Goal: Task Accomplishment & Management: Complete application form

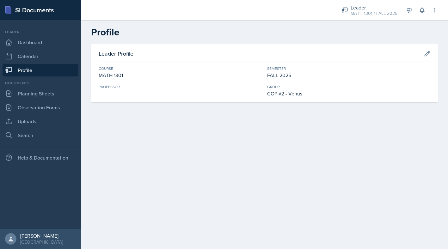
click at [162, 114] on div "Leader Profile Course MATH 1301 Semester FALL 2025 Professor Group COP #2 - Ven…" at bounding box center [264, 80] width 367 height 73
click at [25, 92] on link "Planning Sheets" at bounding box center [41, 93] width 76 height 13
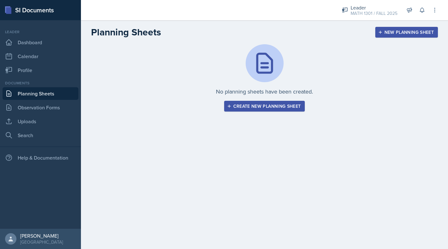
click at [239, 106] on div "Create new planning sheet" at bounding box center [264, 106] width 73 height 5
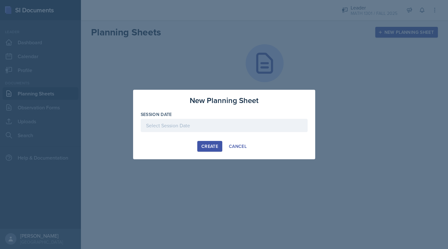
click at [207, 124] on div at bounding box center [224, 125] width 167 height 13
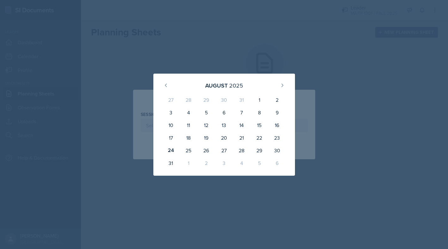
click at [225, 56] on div at bounding box center [224, 124] width 448 height 249
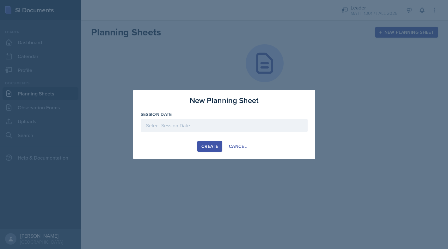
click at [197, 126] on div at bounding box center [224, 125] width 167 height 13
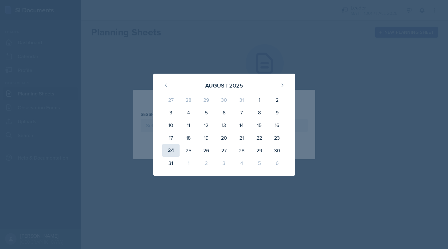
click at [171, 153] on div "24" at bounding box center [171, 150] width 18 height 13
type input "[DATE]"
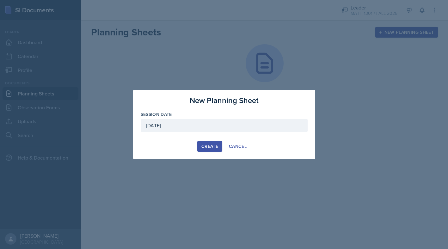
click at [208, 147] on div "Create" at bounding box center [210, 146] width 17 height 5
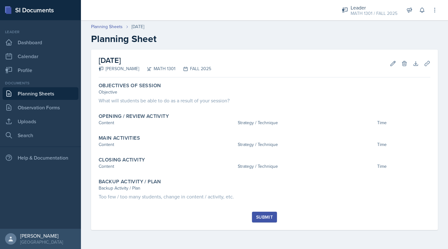
click at [433, 225] on div "[DATE] [PERSON_NAME] MATH 1301 FALL 2025 Edit Delete Download Uploads Autosavin…" at bounding box center [264, 140] width 347 height 181
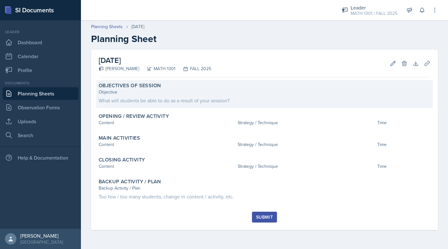
click at [135, 97] on div "What will students be able to do as a result of your session?" at bounding box center [265, 101] width 332 height 8
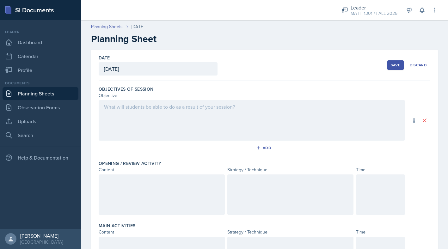
click at [128, 112] on div at bounding box center [252, 120] width 307 height 41
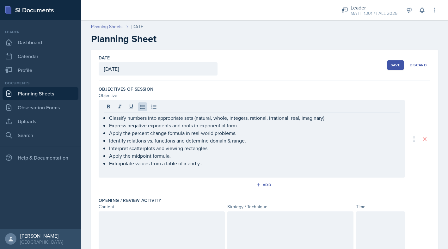
click at [327, 58] on div "Date [DATE] [DATE] 27 28 29 30 31 1 2 3 4 5 6 7 8 9 10 11 12 13 14 15 16 17 18 …" at bounding box center [265, 65] width 332 height 31
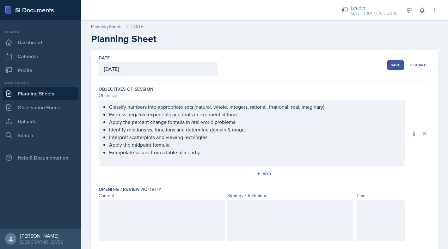
scroll to position [65, 0]
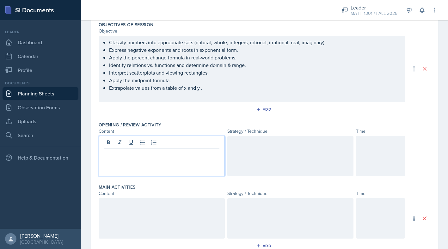
click at [112, 145] on div at bounding box center [162, 156] width 126 height 41
paste div
click at [134, 155] on p "“Which Set?” quick classification" at bounding box center [162, 154] width 116 height 8
click at [189, 156] on p "“Which Set?” Quick classification" at bounding box center [162, 154] width 116 height 8
drag, startPoint x: 132, startPoint y: 154, endPoint x: 97, endPoint y: 155, distance: 35.5
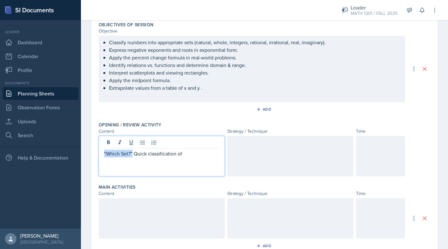
click at [97, 155] on div "Date [DATE] [DATE] 27 28 29 30 31 1 2 3 4 5 6 7 8 9 10 11 12 13 14 15 16 17 18 …" at bounding box center [264, 185] width 347 height 401
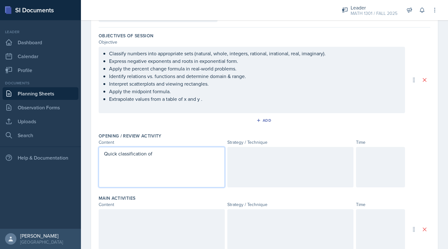
click at [167, 155] on p "Quick classification of" at bounding box center [162, 154] width 116 height 8
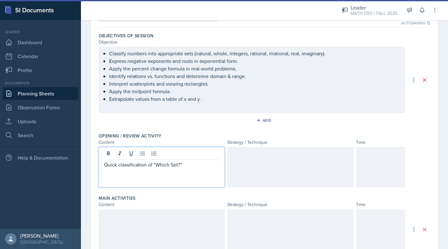
scroll to position [65, 0]
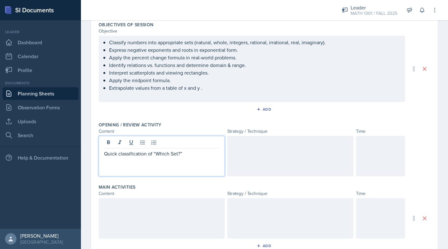
click at [273, 153] on div at bounding box center [291, 156] width 126 height 41
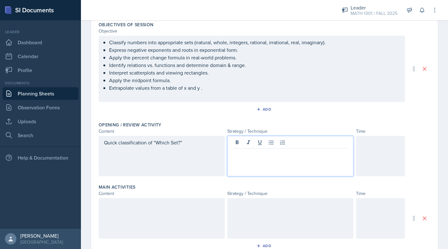
scroll to position [76, 0]
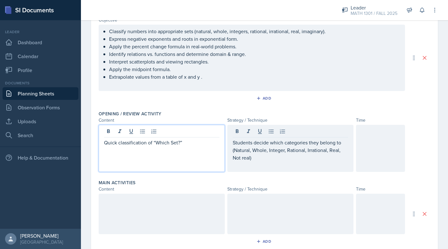
click at [189, 133] on div "Quick classification of “Which Set?”" at bounding box center [162, 148] width 126 height 47
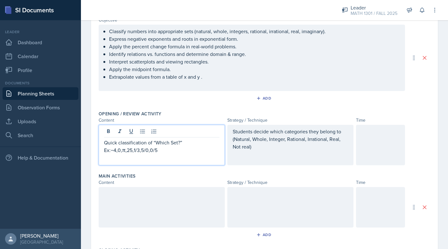
click at [377, 147] on div at bounding box center [380, 145] width 49 height 41
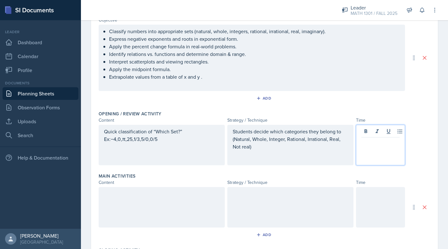
scroll to position [87, 0]
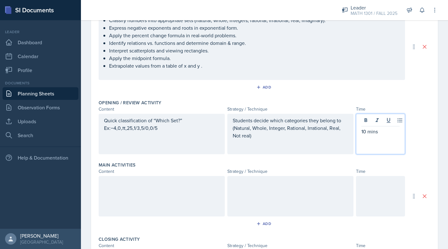
click at [194, 203] on div at bounding box center [162, 196] width 126 height 41
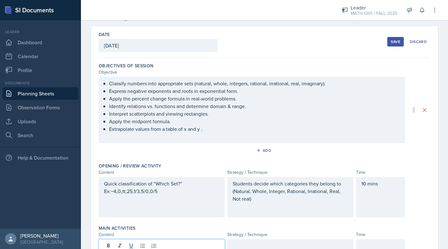
scroll to position [16, 0]
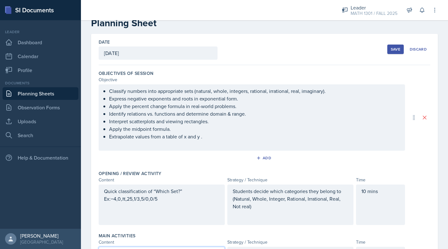
click at [103, 91] on div "Classify numbers into appropriate sets (natural, whole, integers, rational, irr…" at bounding box center [252, 117] width 307 height 66
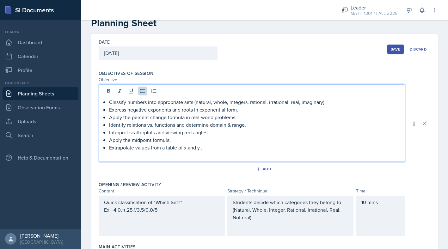
scroll to position [27, 0]
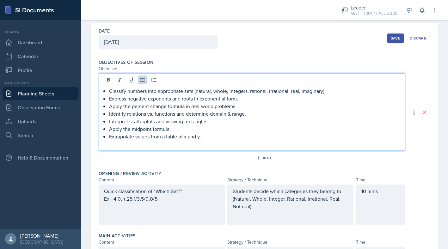
click at [107, 93] on div "Classify numbers into appropriate sets (natural, whole, integers, rational, irr…" at bounding box center [252, 117] width 296 height 61
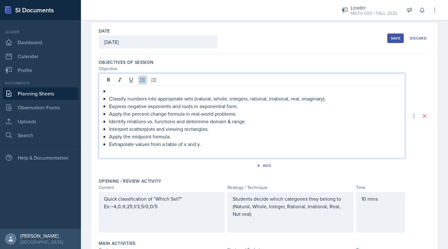
click at [110, 91] on p at bounding box center [254, 91] width 291 height 8
click at [132, 91] on p "Section 1.2 and 1.2" at bounding box center [254, 91] width 291 height 8
click at [160, 89] on p "Section 1.1 and 1.2" at bounding box center [254, 91] width 291 height 8
click at [191, 128] on p "Interpret scatterplots and viewing rectangles." at bounding box center [254, 129] width 291 height 8
click at [190, 214] on div "Quick classification of “Which Set?” Ex:−4,0,π,25​,1/3,5/0,0/5" at bounding box center [162, 206] width 116 height 23
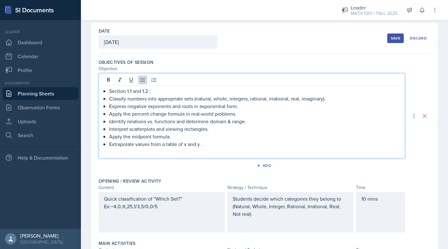
scroll to position [16, 0]
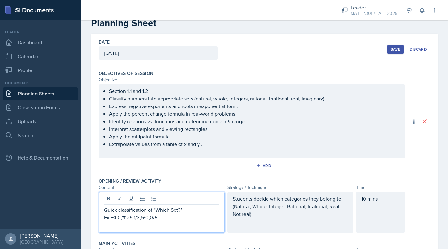
click at [389, 53] on button "Save" at bounding box center [396, 49] width 16 height 9
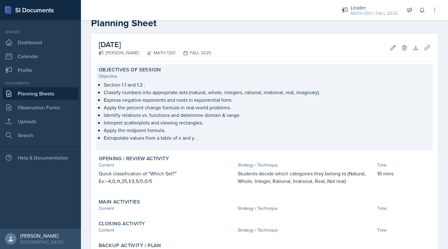
click at [291, 101] on p "Express negative exponents and roots in exponential form." at bounding box center [267, 100] width 327 height 8
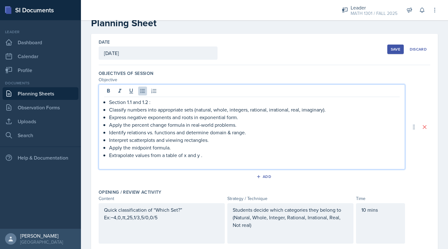
click at [291, 101] on ul "Section 1.1 and 1.2 : Classify numbers into appropriate sets (natural, whole, i…" at bounding box center [254, 128] width 291 height 61
click at [324, 111] on p "Classify numbers into appropriate sets (natural, whole, integers, rational, irr…" at bounding box center [254, 110] width 291 height 8
click at [181, 225] on div "Quick classification of “Which Set?” Ex:−4,0,π,25​,1/3,5/0,0/5" at bounding box center [162, 217] width 116 height 23
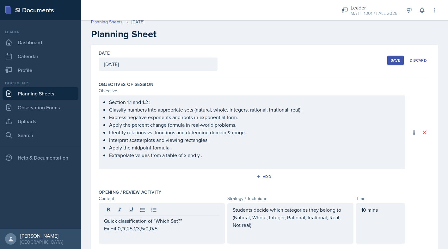
click at [392, 63] on button "Save" at bounding box center [396, 60] width 16 height 9
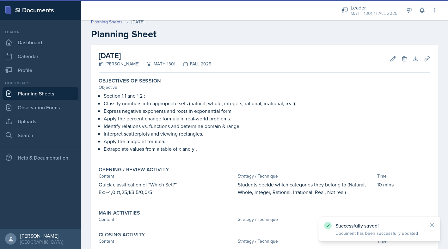
scroll to position [76, 0]
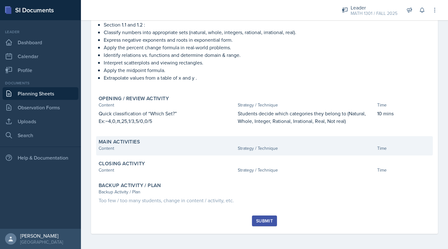
click at [131, 144] on label "Main Activities" at bounding box center [119, 142] width 41 height 6
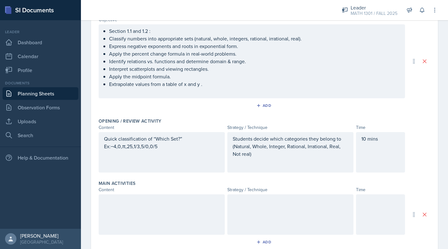
click at [129, 212] on div at bounding box center [162, 215] width 126 height 41
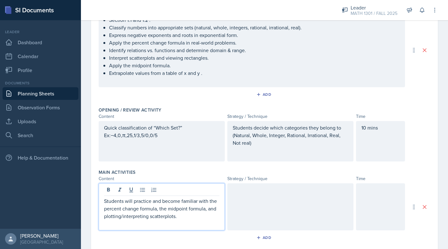
click at [269, 201] on div at bounding box center [291, 207] width 126 height 47
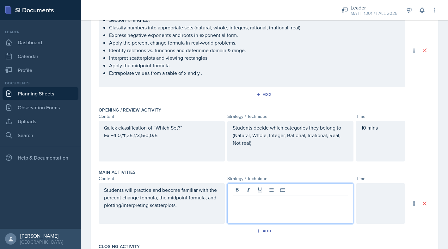
scroll to position [98, 0]
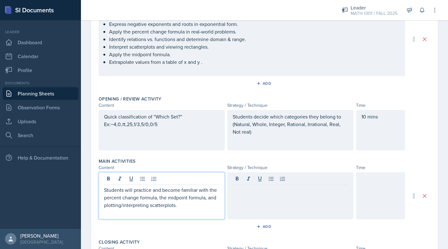
click at [199, 200] on div "Students will practice and become familiar with the percent change formula, the…" at bounding box center [162, 201] width 116 height 30
click at [193, 202] on p "Students will practice and become familiar with the percent change formula, the…" at bounding box center [162, 197] width 116 height 23
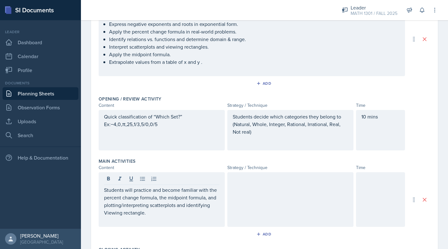
click at [278, 211] on div at bounding box center [291, 199] width 126 height 55
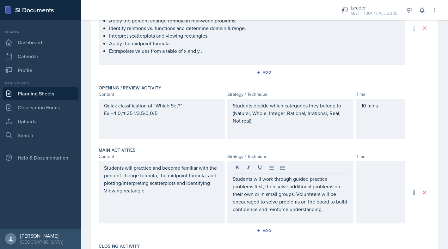
click at [390, 200] on div at bounding box center [380, 192] width 49 height 62
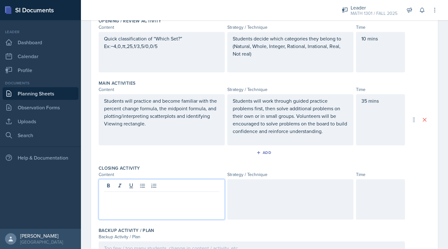
scroll to position [177, 0]
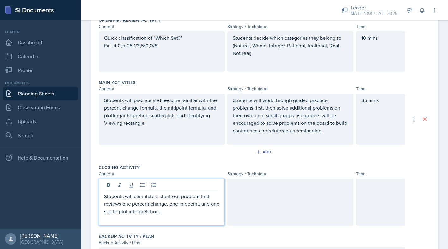
click at [259, 210] on div at bounding box center [291, 202] width 126 height 47
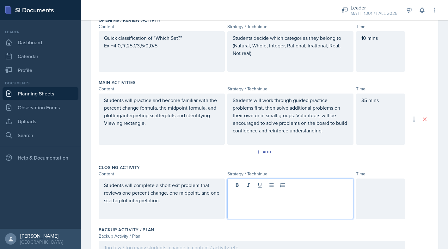
scroll to position [188, 0]
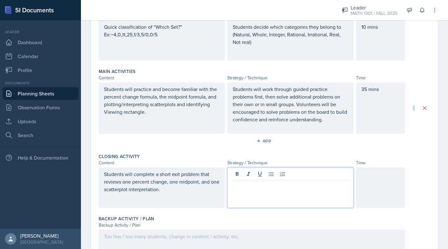
click at [170, 189] on p "Students will complete a short exit problem that reviews one percent change, on…" at bounding box center [162, 182] width 116 height 23
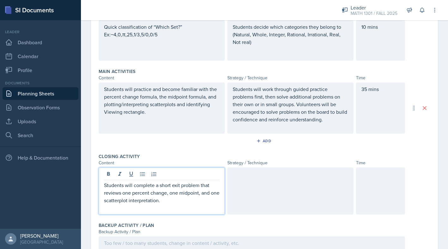
click at [258, 184] on div at bounding box center [291, 191] width 126 height 47
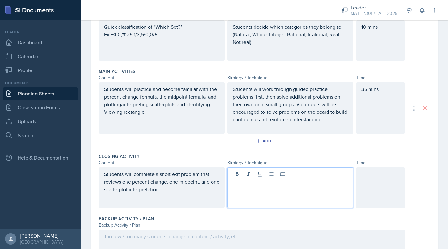
scroll to position [199, 0]
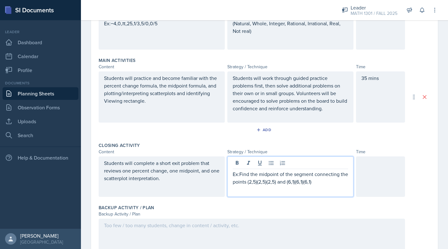
click at [326, 184] on p "Ex:Find the midpoint of the segment connecting the points (2,5)(2,5)(2,5) and (…" at bounding box center [291, 178] width 116 height 15
click at [277, 184] on p "Ex:Find the midpoint of the segment connecting the points (2,5)(2,5)(2,5) and (…" at bounding box center [291, 178] width 116 height 15
click at [285, 179] on p "Ex:Find the midpoint of the segment connecting the points (2,5) and (6,1)" at bounding box center [291, 178] width 116 height 15
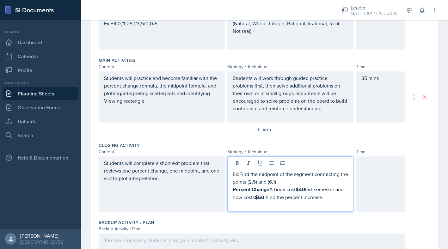
click at [270, 190] on p "Percent Change A book cost $40 last semester and now costs $50 .Find the percen…" at bounding box center [291, 194] width 116 height 16
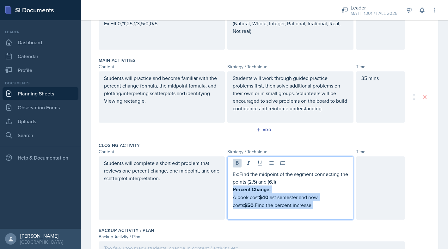
drag, startPoint x: 304, startPoint y: 205, endPoint x: 303, endPoint y: 182, distance: 23.2
click at [303, 182] on div "Ex:Find the midpoint of the segment connecting the points (2,5) and (6,1) Perce…" at bounding box center [291, 194] width 116 height 47
click at [238, 165] on icon at bounding box center [237, 163] width 3 height 4
click at [288, 195] on p "A book cost $40 last semester and now costs $50.Find the percent increase." at bounding box center [291, 200] width 116 height 15
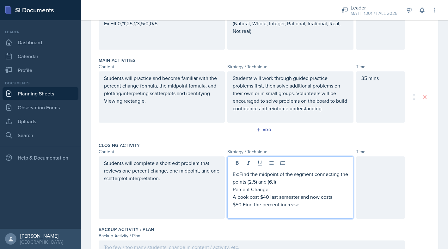
click at [392, 197] on div at bounding box center [380, 188] width 49 height 62
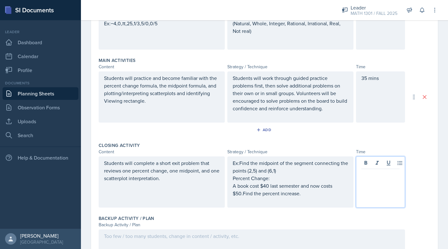
scroll to position [210, 0]
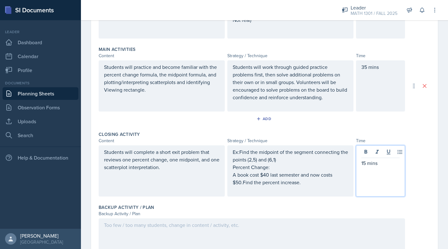
click at [344, 238] on div at bounding box center [252, 239] width 307 height 41
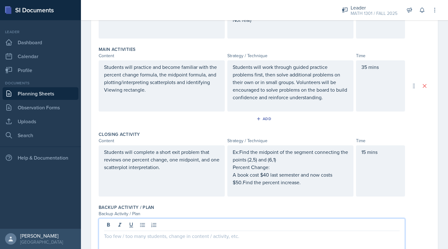
scroll to position [221, 0]
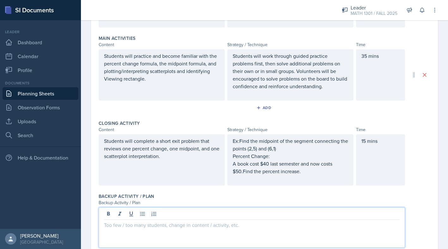
click at [235, 231] on div at bounding box center [252, 228] width 307 height 41
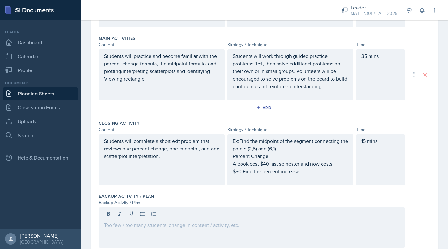
click at [328, 191] on div "Backup Activity / Plan Backup Activity / Plan" at bounding box center [265, 222] width 332 height 62
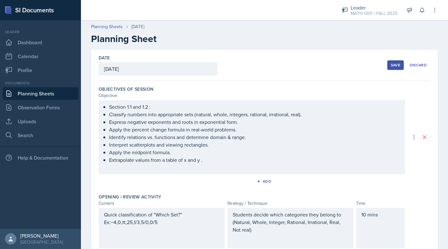
click at [391, 62] on button "Save" at bounding box center [396, 64] width 16 height 9
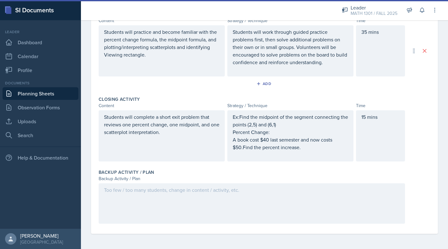
scroll to position [157, 0]
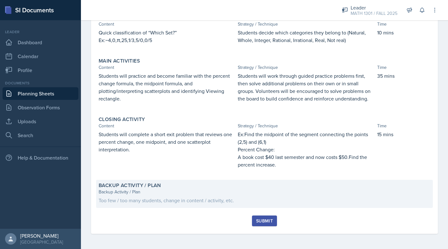
click at [235, 206] on div "Backup Activity / Plan Backup Activity / Plan Too few / too many students, chan…" at bounding box center [264, 194] width 337 height 28
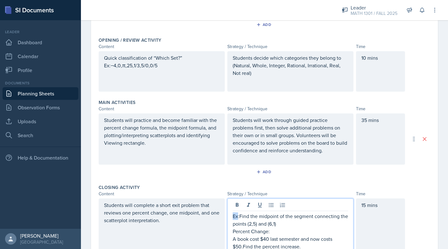
click at [235, 206] on div "Ex:Find the midpoint of the segment connecting the points (2,5) and (6,1) Perce…" at bounding box center [291, 230] width 126 height 62
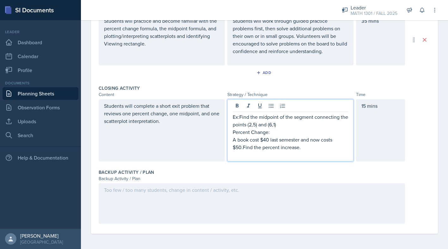
click at [186, 203] on div at bounding box center [252, 204] width 307 height 41
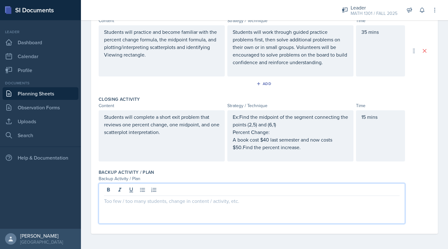
scroll to position [245, 0]
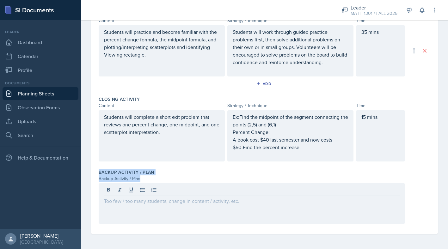
drag, startPoint x: 99, startPoint y: 171, endPoint x: 245, endPoint y: 209, distance: 151.4
click at [245, 209] on div "Backup Activity / Plan Backup Activity / Plan" at bounding box center [265, 198] width 332 height 62
copy div "Backup Activity / Plan Backup Activity / Plan"
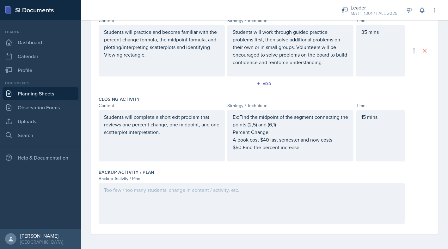
click at [121, 210] on div at bounding box center [252, 204] width 307 height 41
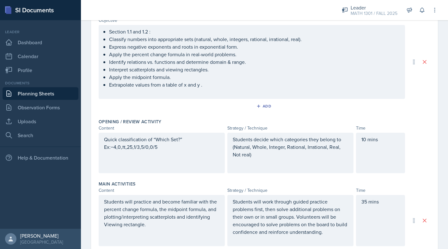
scroll to position [0, 0]
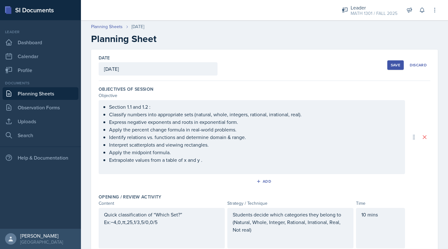
click at [394, 67] on div "Save" at bounding box center [395, 65] width 9 height 5
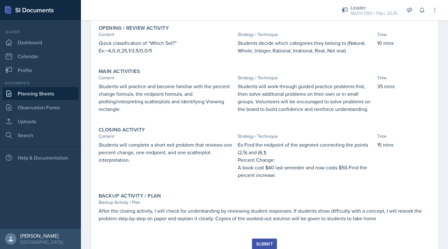
scroll to position [170, 0]
